Goal: Information Seeking & Learning: Learn about a topic

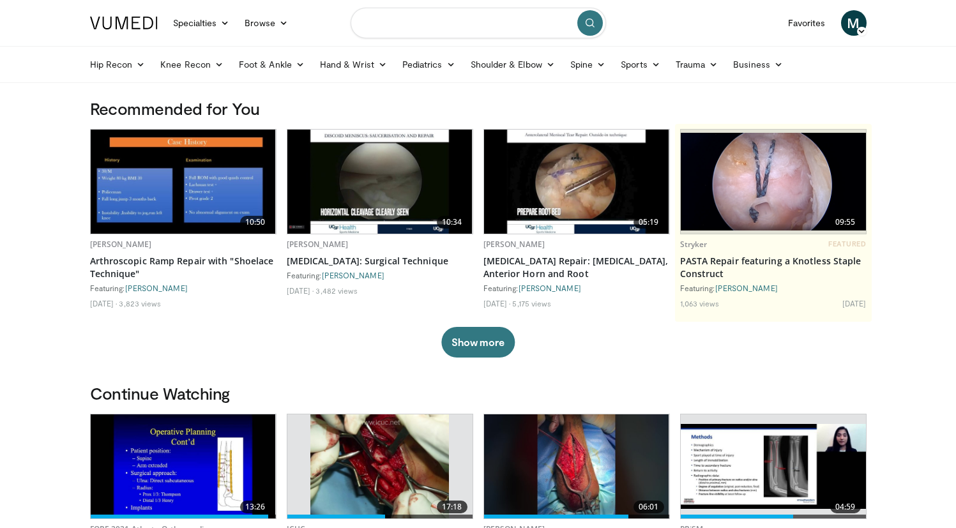
click at [393, 22] on input "Search topics, interventions" at bounding box center [477, 23] width 255 height 31
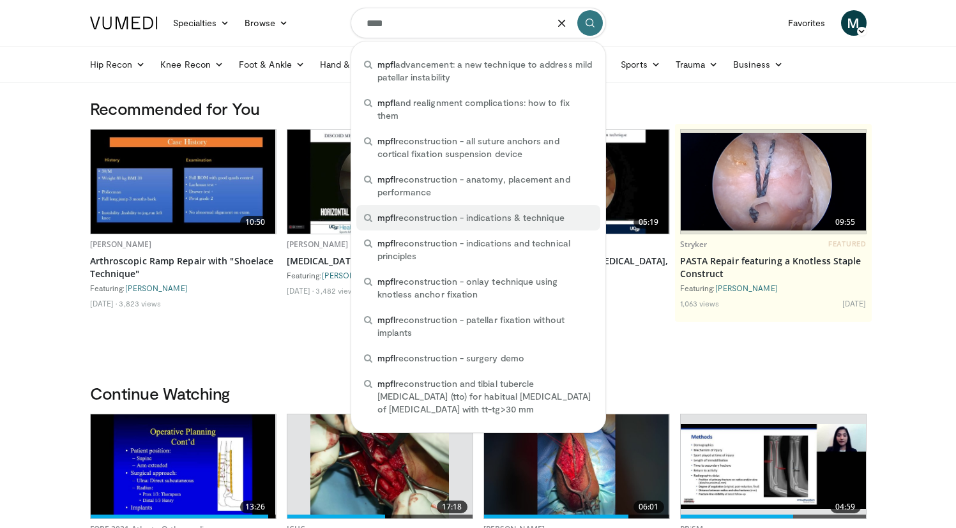
click at [458, 218] on span "mpfl reconstruction - indications & technique" at bounding box center [470, 217] width 187 height 13
type input "**********"
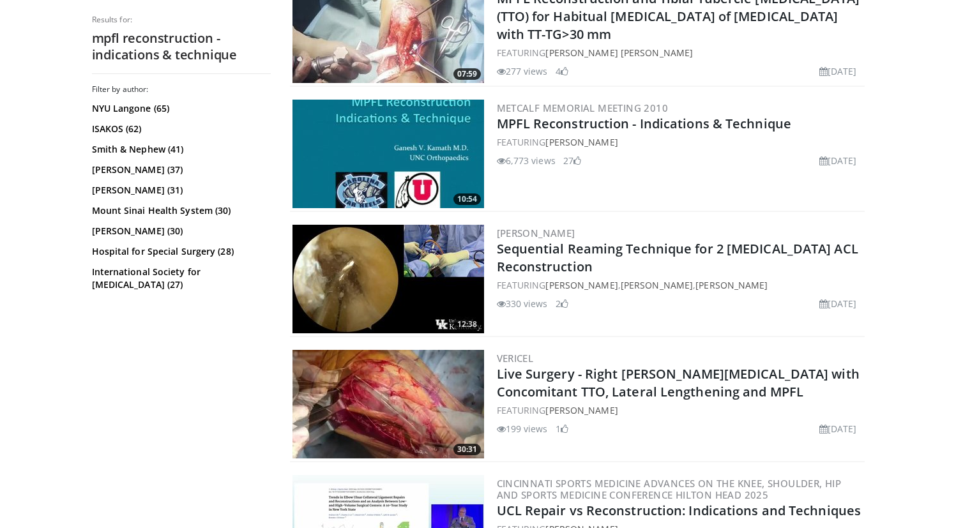
scroll to position [680, 0]
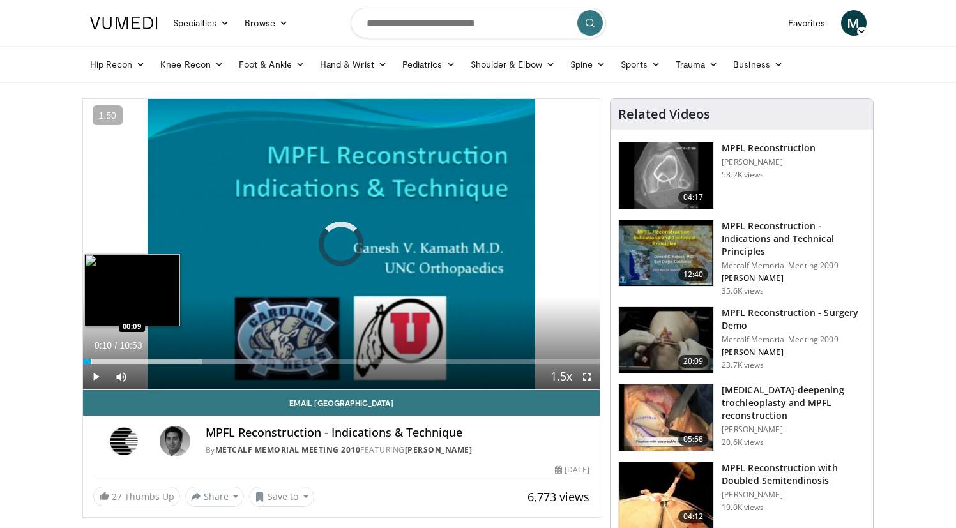
click at [91, 359] on div "Progress Bar" at bounding box center [91, 361] width 1 height 5
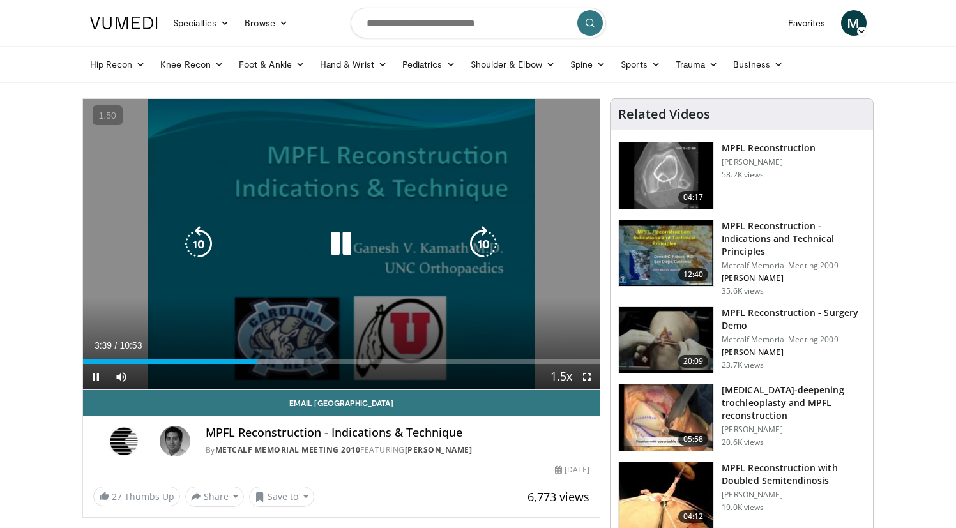
click at [246, 298] on div "10 seconds Tap to unmute" at bounding box center [341, 244] width 517 height 290
click at [311, 296] on div "10 seconds Tap to unmute" at bounding box center [341, 244] width 517 height 290
click at [314, 293] on div "10 seconds Tap to unmute" at bounding box center [341, 244] width 517 height 290
click at [313, 292] on div "10 seconds Tap to unmute" at bounding box center [341, 244] width 517 height 290
click at [207, 294] on div "10 seconds Tap to unmute" at bounding box center [341, 244] width 517 height 290
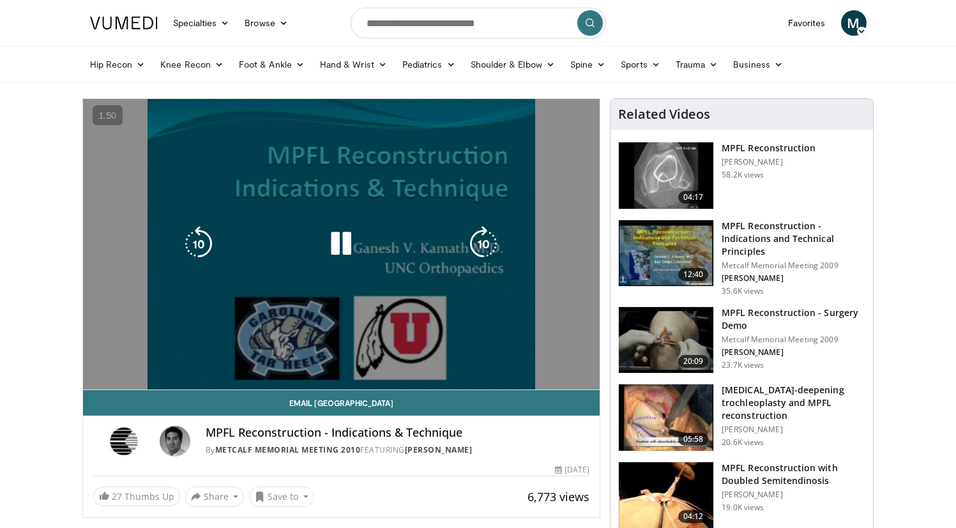
click at [119, 230] on div "10 seconds Tap to unmute" at bounding box center [341, 244] width 517 height 290
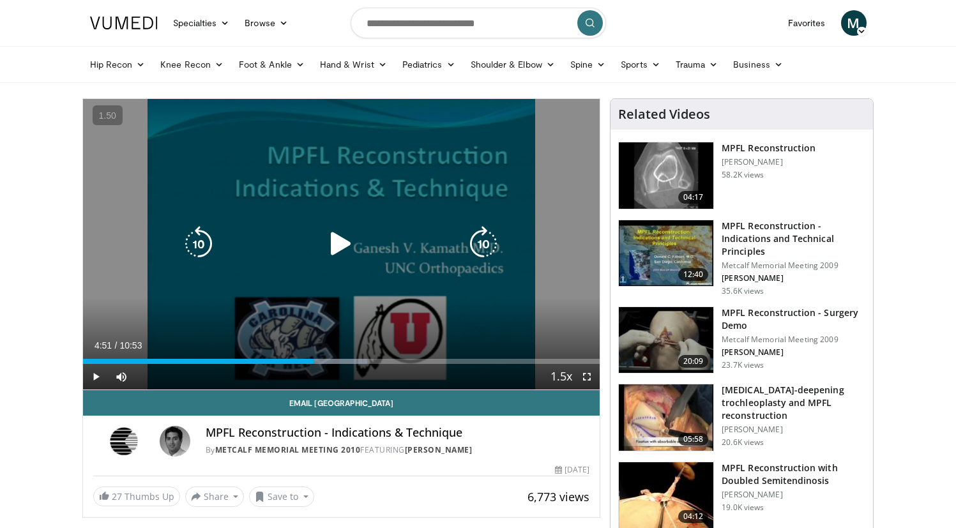
click at [393, 319] on div "10 seconds Tap to unmute" at bounding box center [341, 244] width 517 height 290
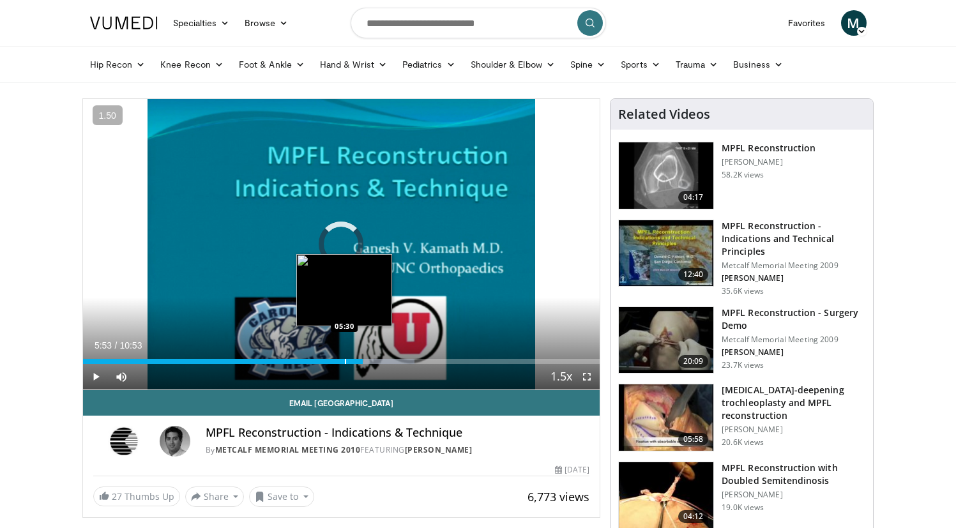
click at [345, 360] on div "Progress Bar" at bounding box center [345, 361] width 1 height 5
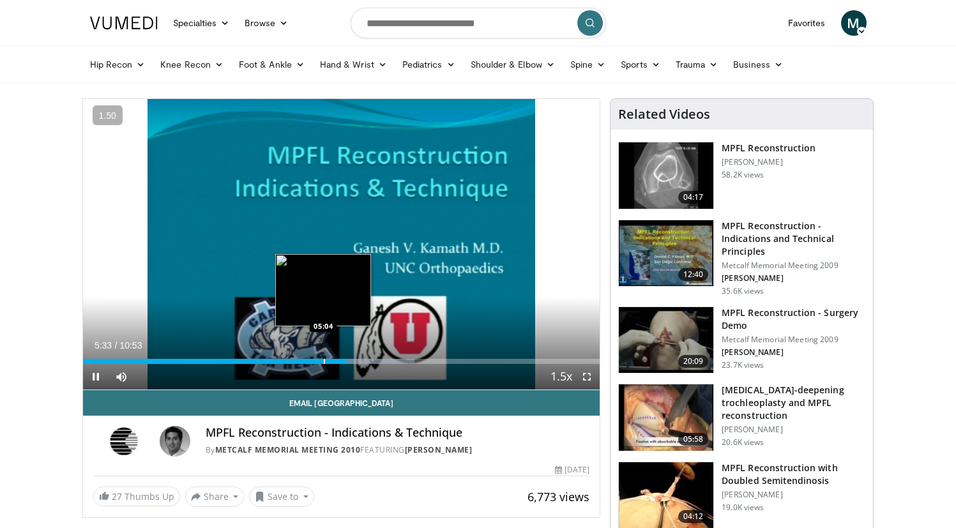
click at [324, 361] on div "Progress Bar" at bounding box center [324, 361] width 1 height 5
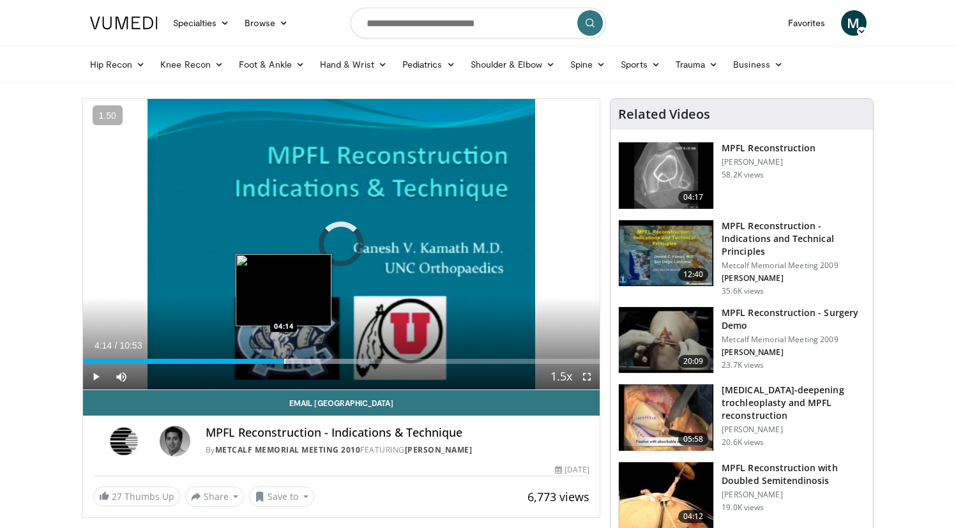
click at [284, 358] on div "Loaded : 56.52% 04:14 04:14" at bounding box center [341, 358] width 517 height 12
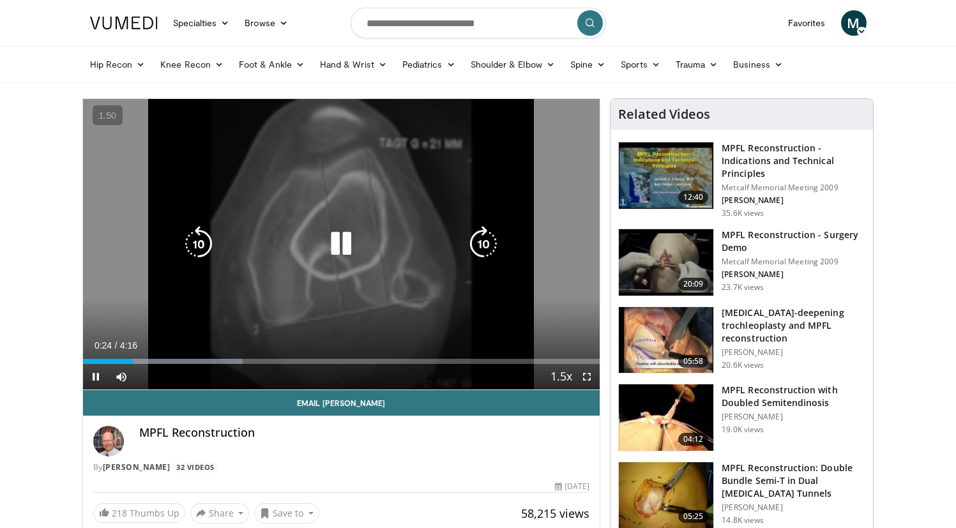
click at [356, 281] on div "10 seconds Tap to unmute" at bounding box center [341, 244] width 517 height 290
click at [349, 264] on div "10 seconds Tap to unmute" at bounding box center [341, 244] width 517 height 290
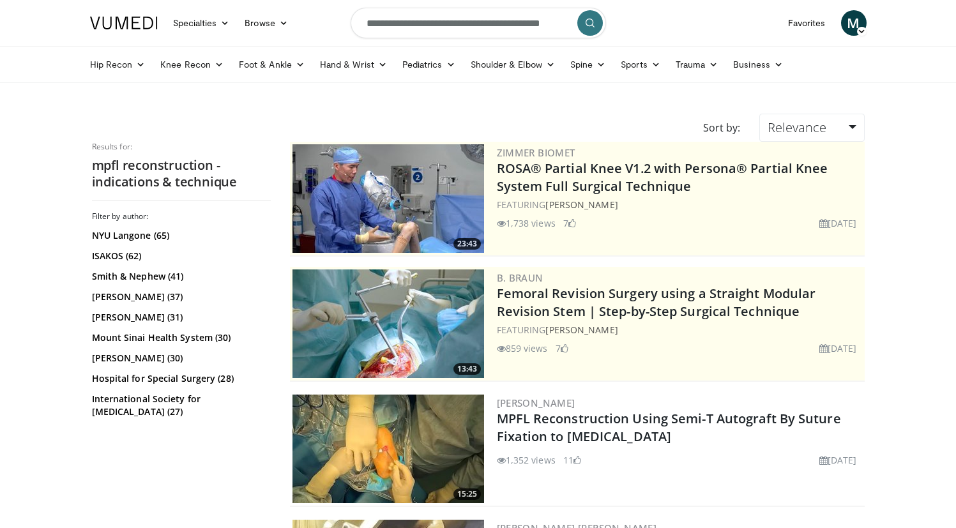
scroll to position [680, 0]
